Goal: Information Seeking & Learning: Learn about a topic

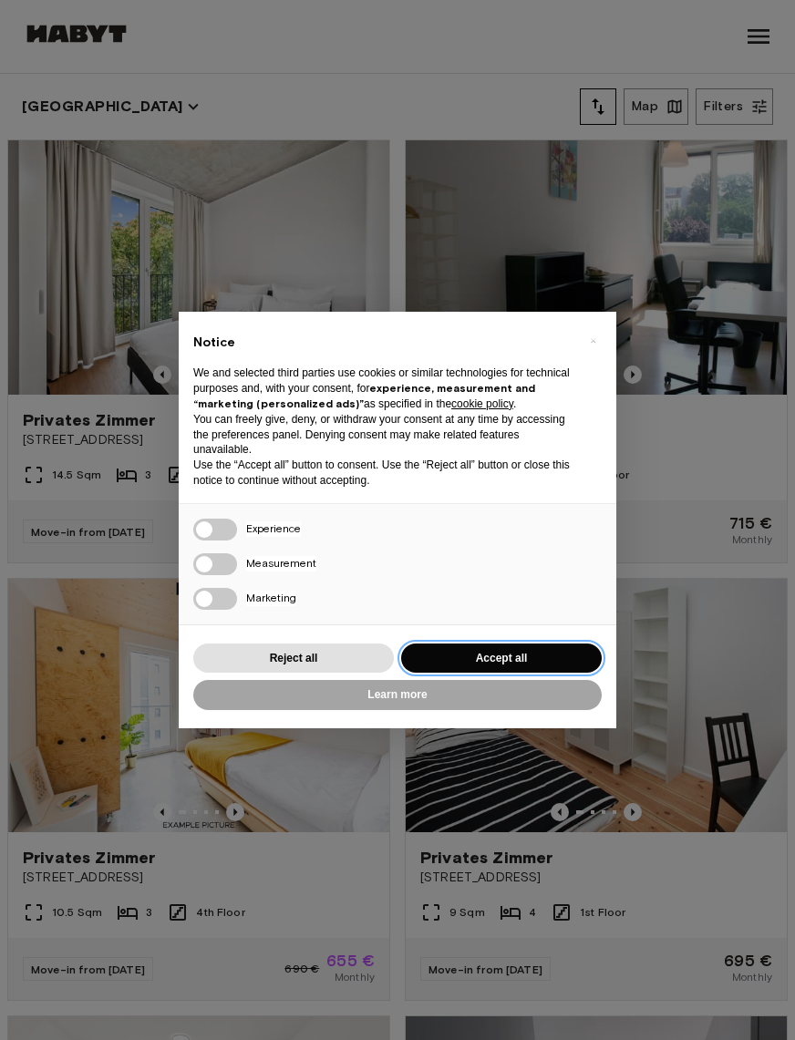
click at [437, 666] on button "Accept all" at bounding box center [501, 659] width 201 height 30
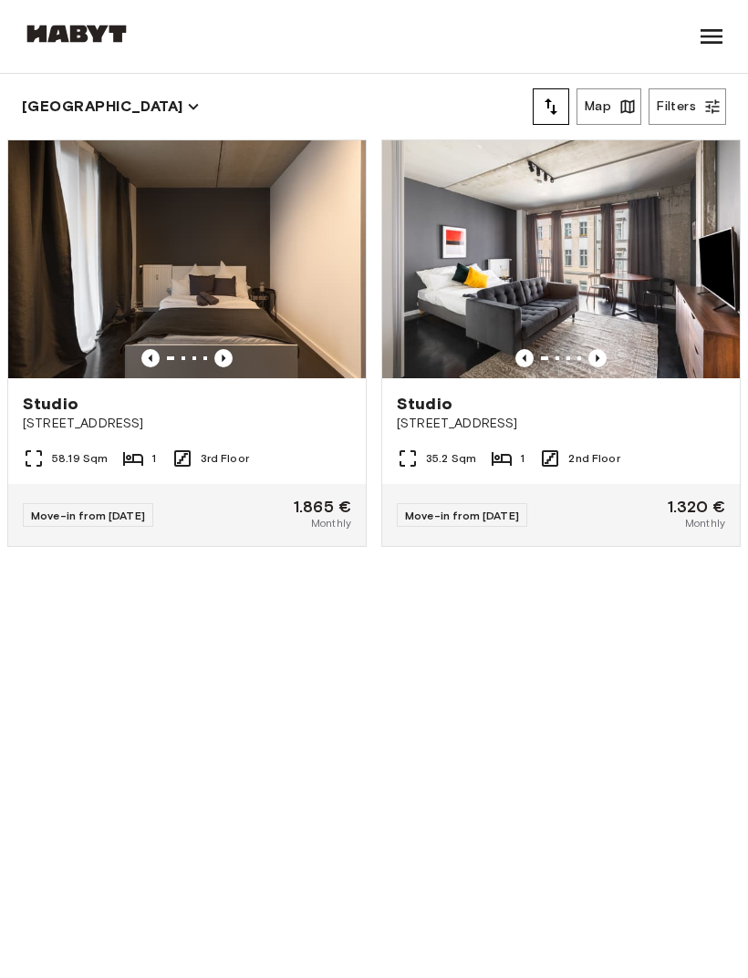
click at [605, 101] on button "Map" at bounding box center [608, 106] width 65 height 36
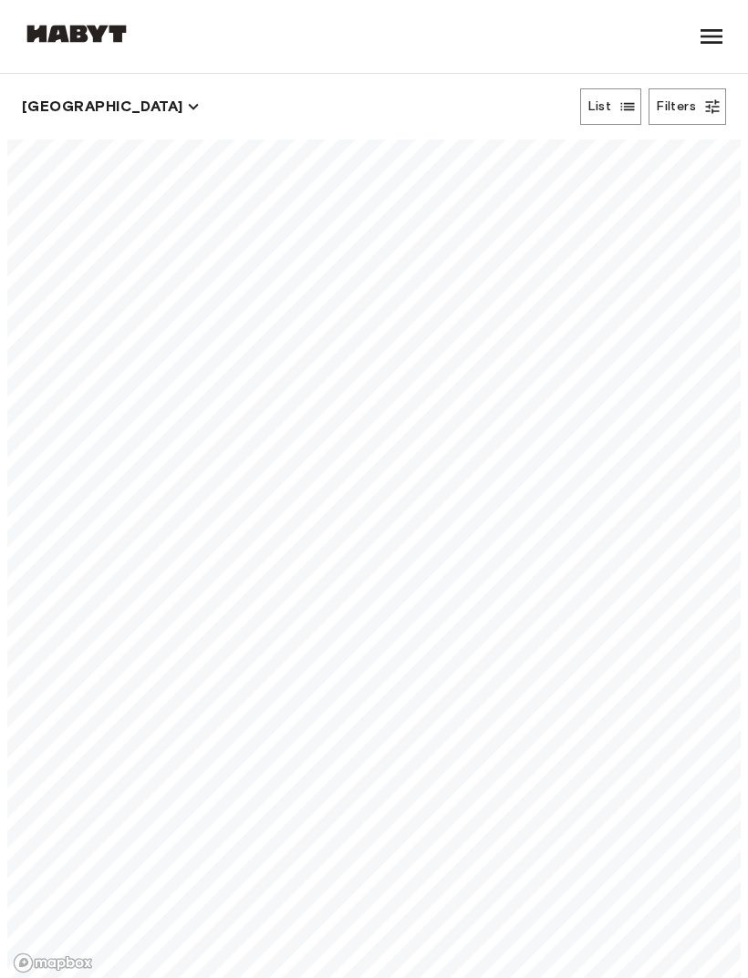
click at [53, 108] on button "[GEOGRAPHIC_DATA]" at bounding box center [111, 107] width 178 height 26
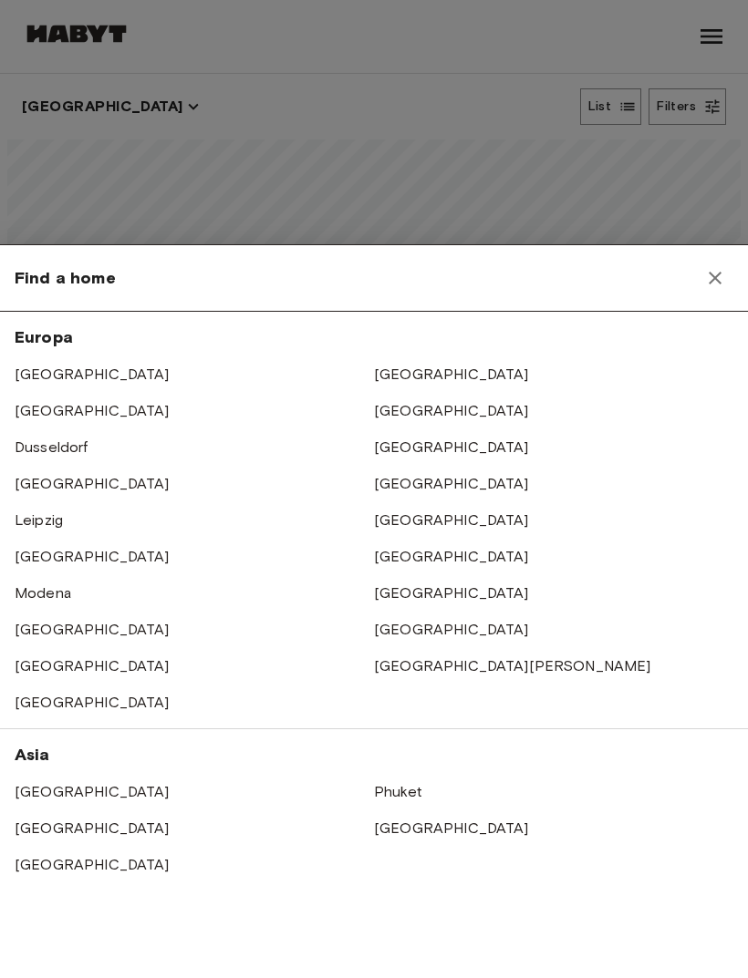
click at [713, 279] on icon "button" at bounding box center [714, 278] width 13 height 13
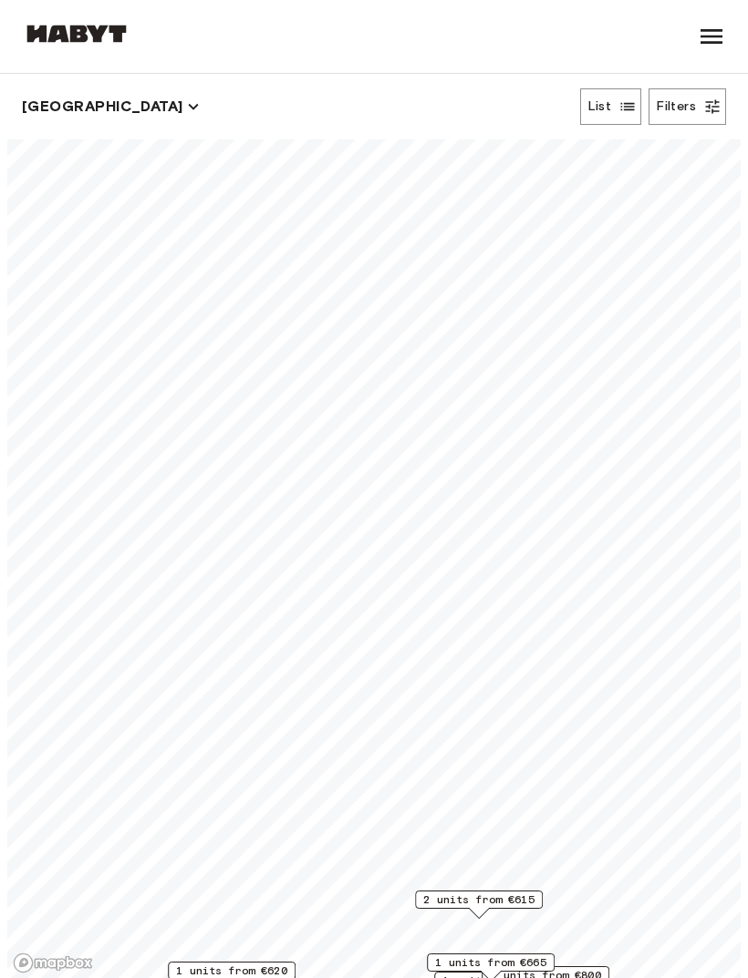
click at [618, 105] on icon "button" at bounding box center [627, 107] width 18 height 18
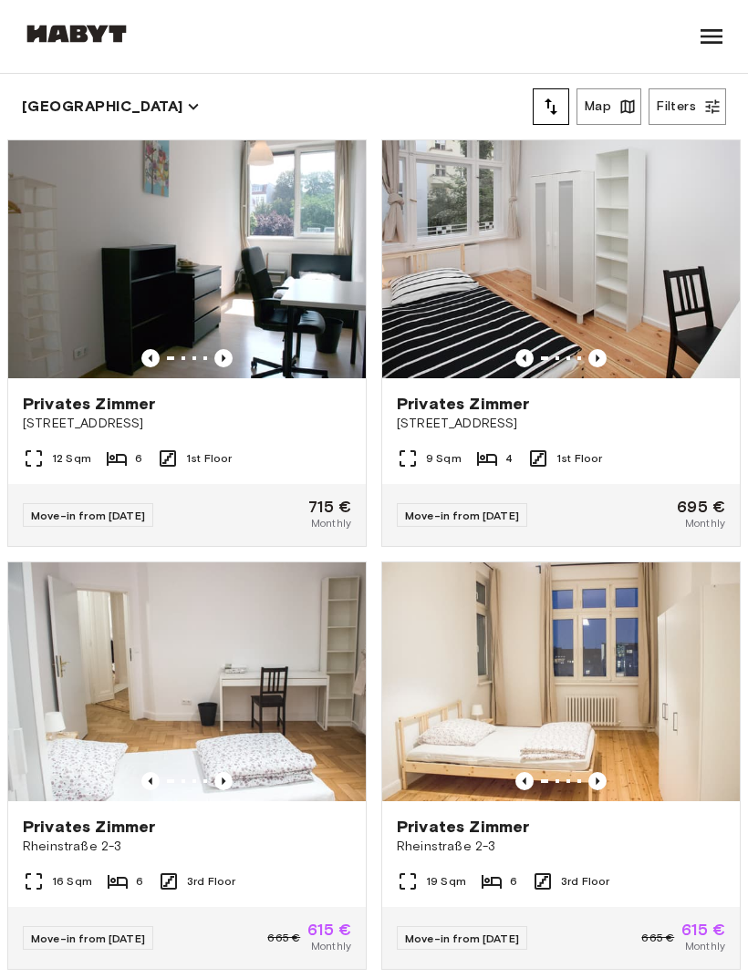
click at [697, 102] on button "Filters" at bounding box center [686, 106] width 77 height 36
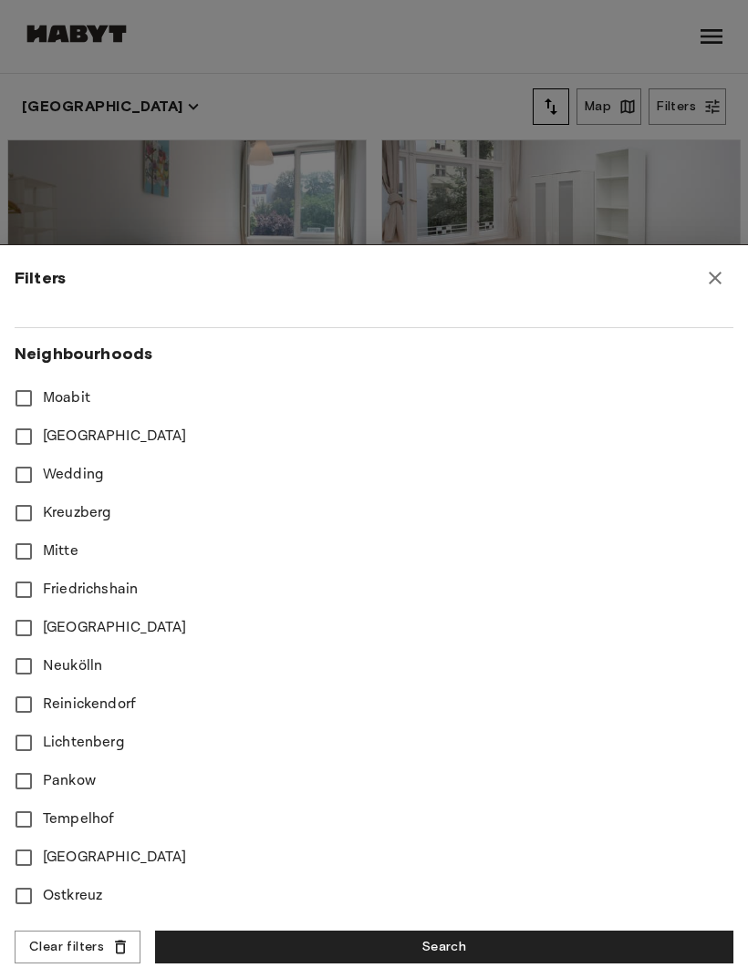
scroll to position [511, 0]
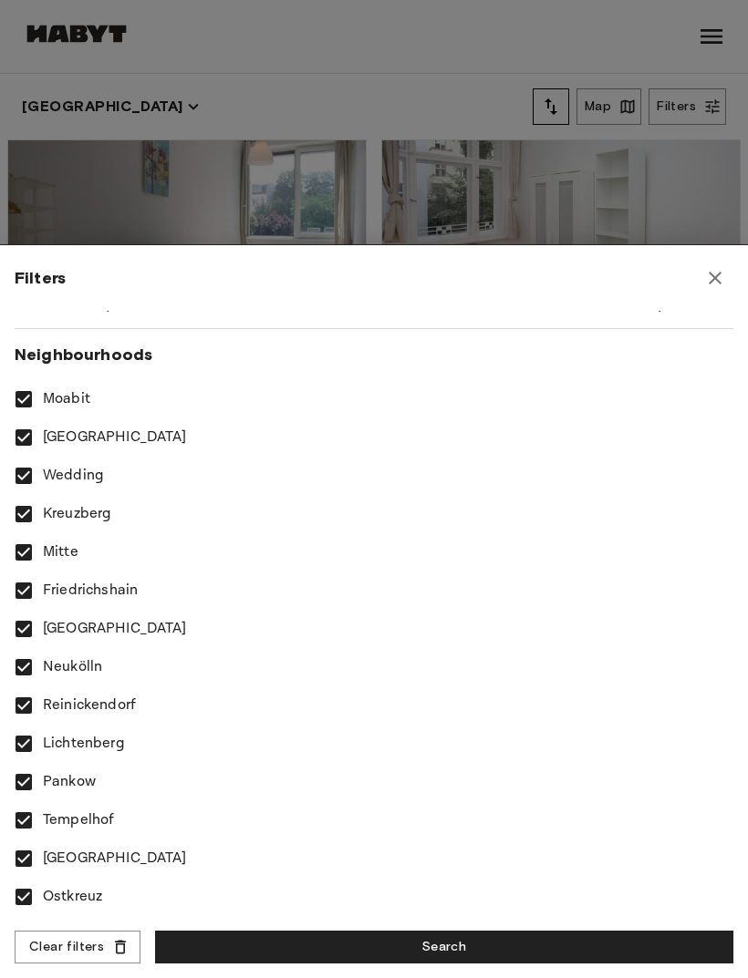
click at [260, 949] on button "Search" at bounding box center [444, 948] width 578 height 34
type input "**"
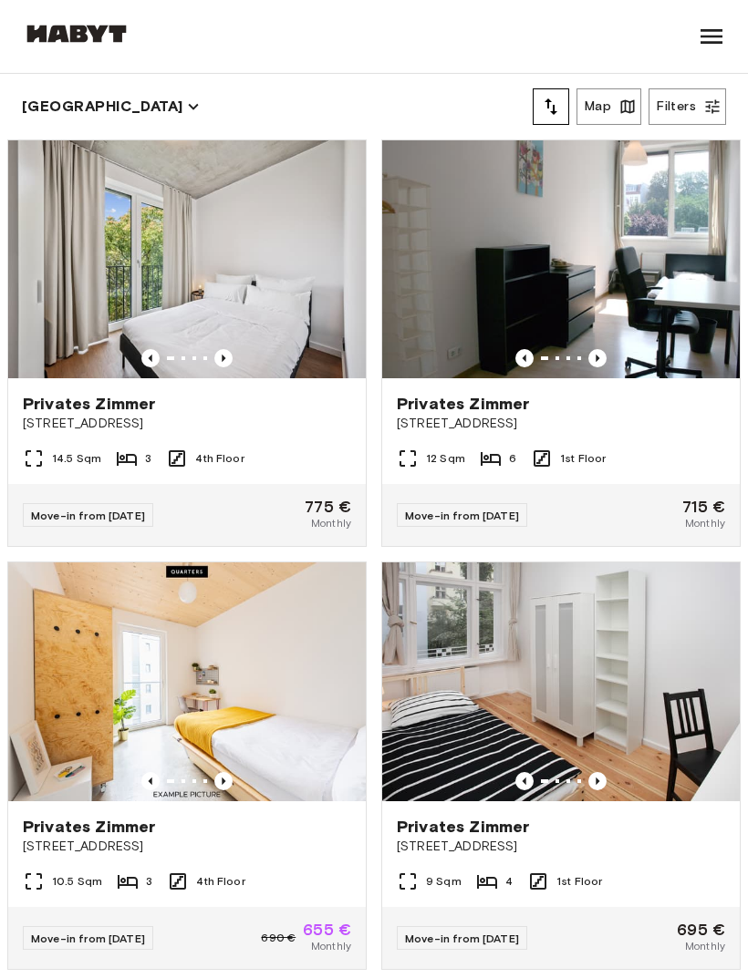
click at [617, 102] on button "Map" at bounding box center [608, 106] width 65 height 36
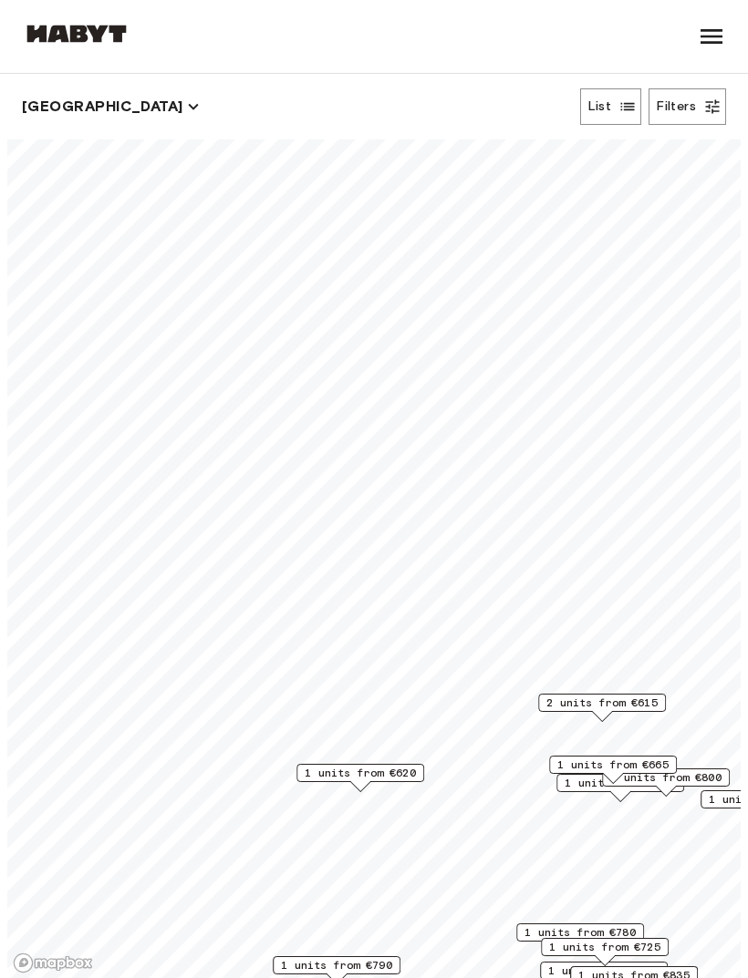
click at [672, 112] on button "Filters" at bounding box center [686, 106] width 77 height 36
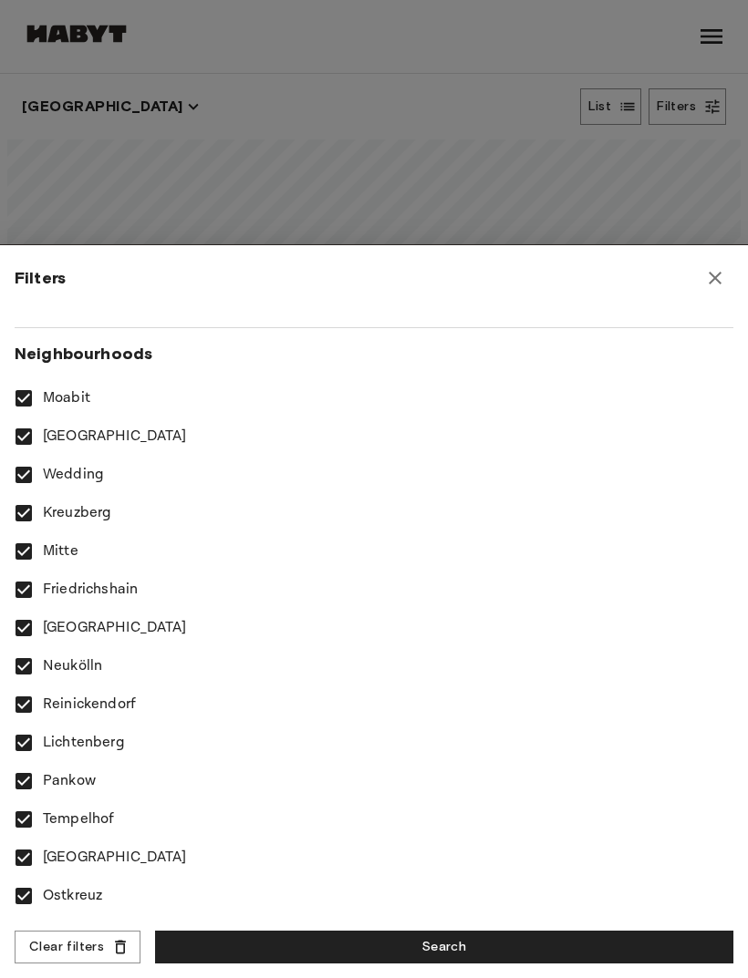
scroll to position [511, 0]
click at [263, 951] on button "Search" at bounding box center [444, 948] width 578 height 34
type input "**"
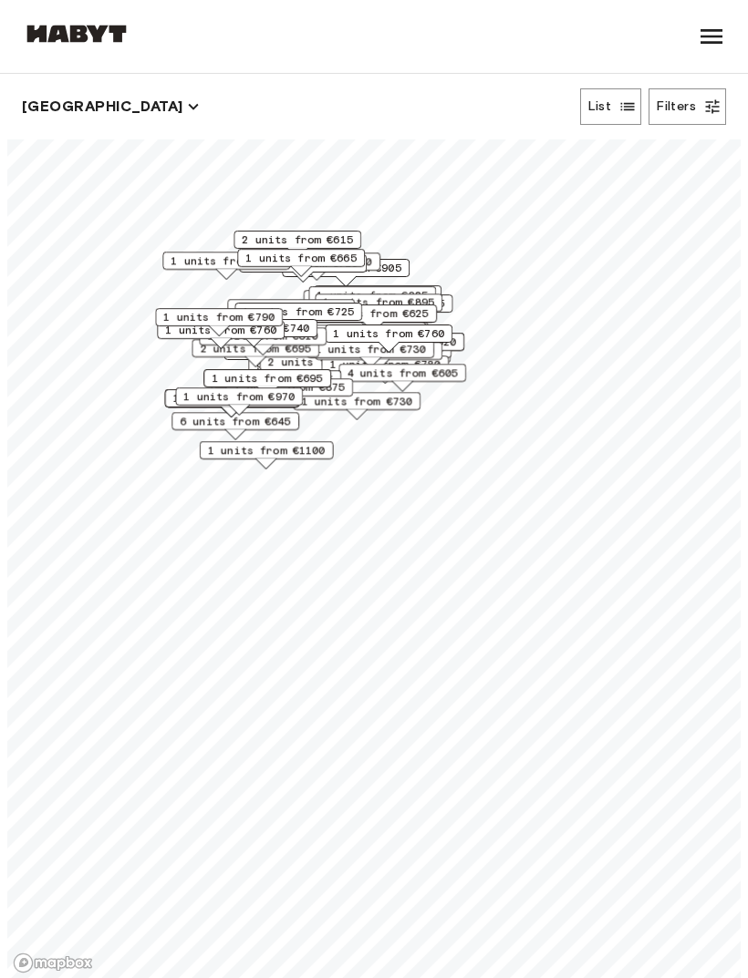
click at [695, 107] on button "Filters" at bounding box center [686, 106] width 77 height 36
